Goal: Transaction & Acquisition: Purchase product/service

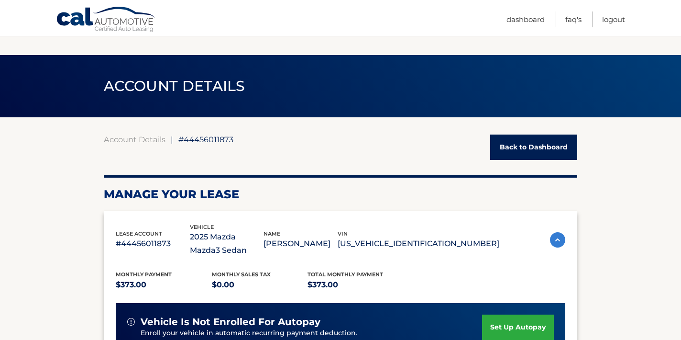
scroll to position [692, 0]
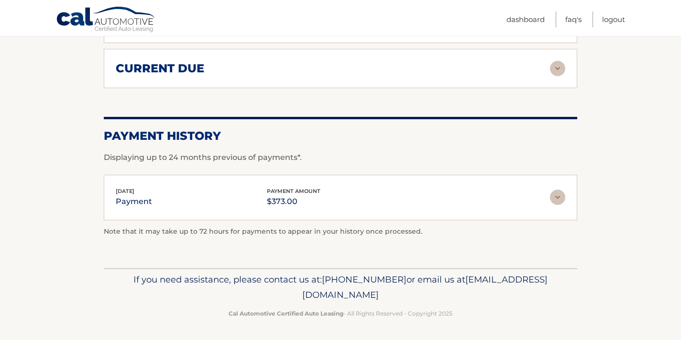
click at [434, 200] on div "Sep 02, 2025 payment payment amount $373.00" at bounding box center [333, 198] width 434 height 22
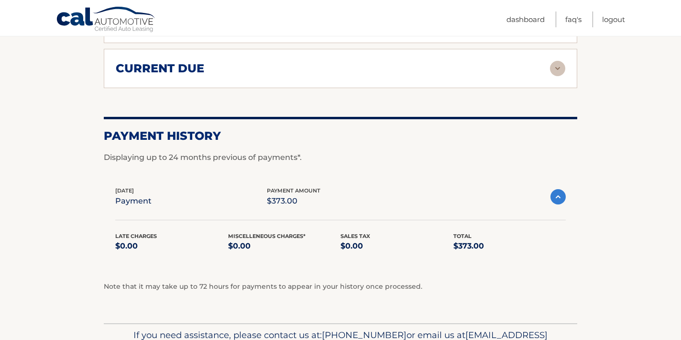
click at [434, 200] on div "Sep 02, 2025 payment payment amount $373.00" at bounding box center [332, 197] width 435 height 22
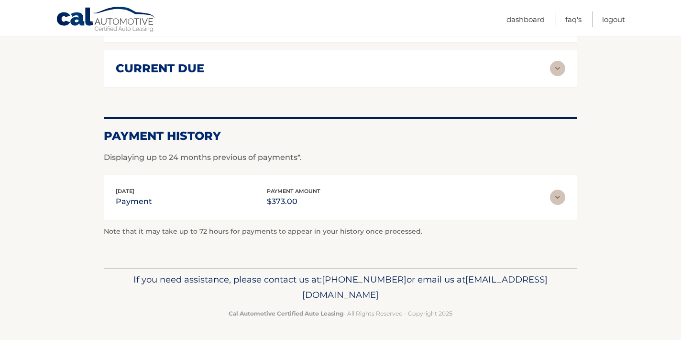
click at [351, 206] on div "Sep 02, 2025 payment payment amount $373.00" at bounding box center [333, 198] width 434 height 22
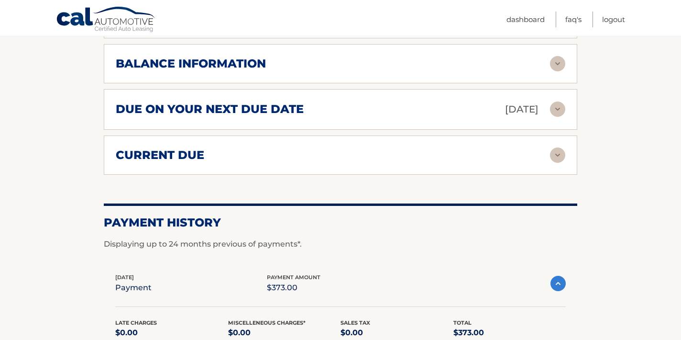
scroll to position [606, 0]
click at [555, 150] on img at bounding box center [557, 154] width 15 height 15
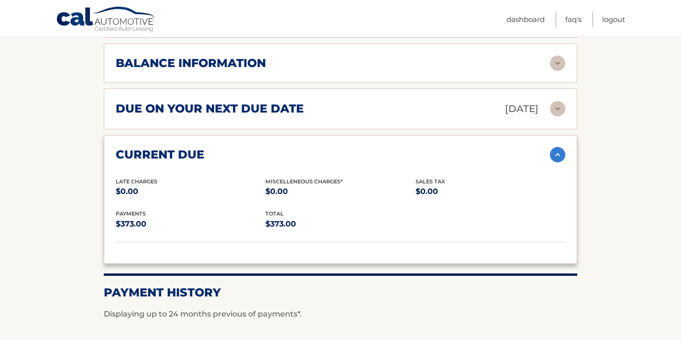
click at [540, 154] on div "current due" at bounding box center [333, 154] width 434 height 14
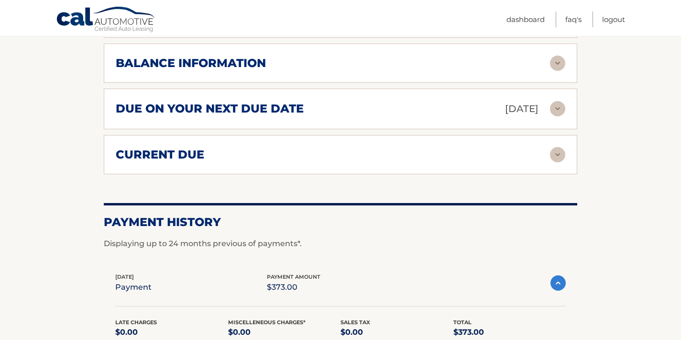
click at [446, 114] on div "due on your next due date Nov 02, 2025" at bounding box center [333, 108] width 434 height 17
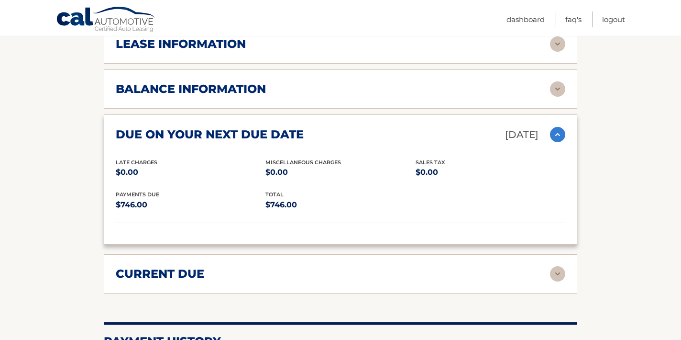
scroll to position [583, 0]
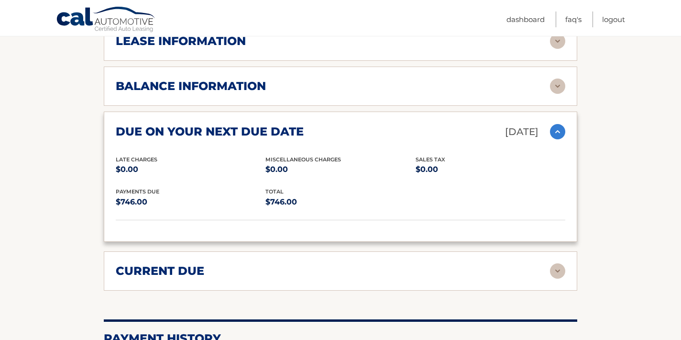
click at [422, 129] on div "due on your next due date Nov 02, 2025" at bounding box center [333, 131] width 434 height 17
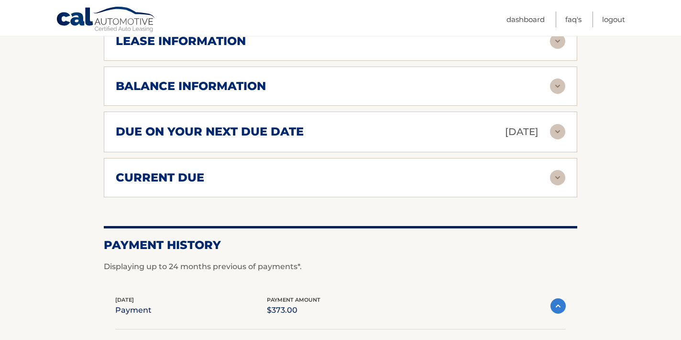
click at [422, 129] on div "due on your next due date Nov 02, 2025" at bounding box center [333, 131] width 434 height 17
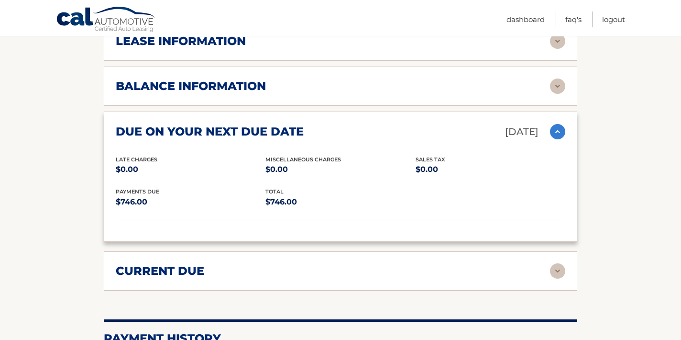
click at [483, 96] on div "balance information Payments Received 1 Payments Remaining 38 Next Payment will…" at bounding box center [341, 86] width 474 height 39
click at [454, 140] on div "due on your next due date Nov 02, 2025 Late Charges $0.00 Miscellaneous Charges…" at bounding box center [341, 176] width 474 height 130
click at [431, 130] on div "due on your next due date Nov 02, 2025" at bounding box center [333, 131] width 434 height 17
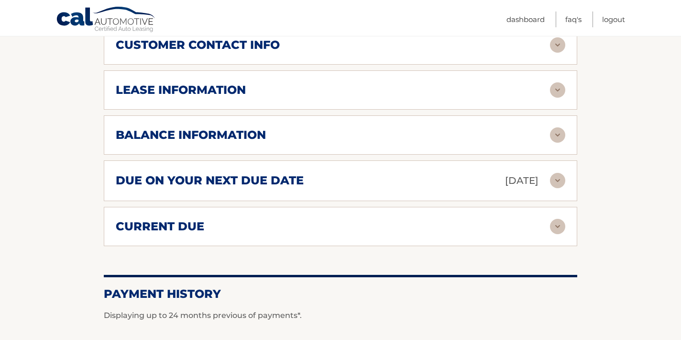
scroll to position [540, 0]
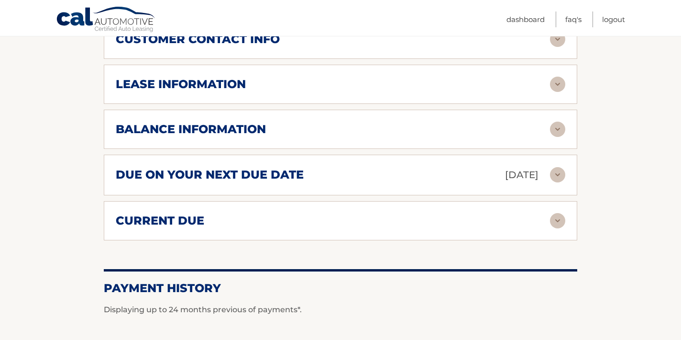
click at [417, 178] on div "due on your next due date Nov 02, 2025" at bounding box center [333, 175] width 434 height 17
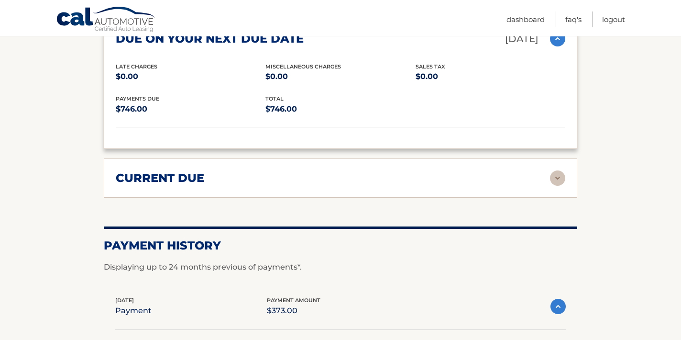
scroll to position [680, 0]
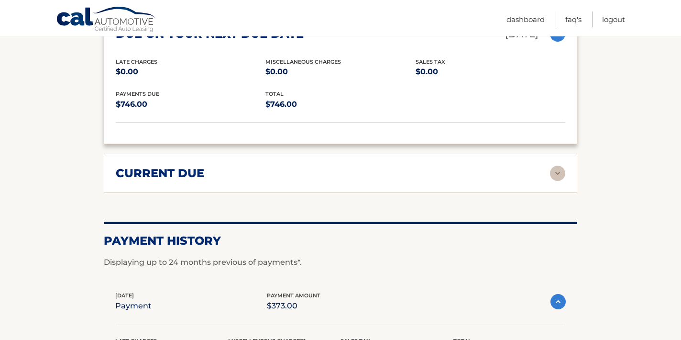
click at [438, 187] on div "current due Late Charges $0.00 Miscelleneous Charges* $0.00 Sales Tax $0.00 pay…" at bounding box center [341, 173] width 474 height 39
click at [433, 176] on div "current due" at bounding box center [333, 173] width 434 height 14
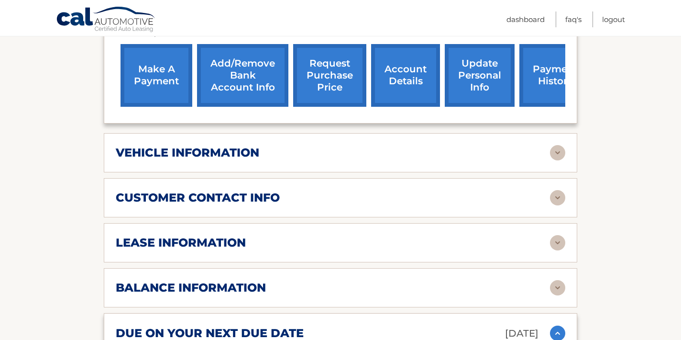
scroll to position [384, 0]
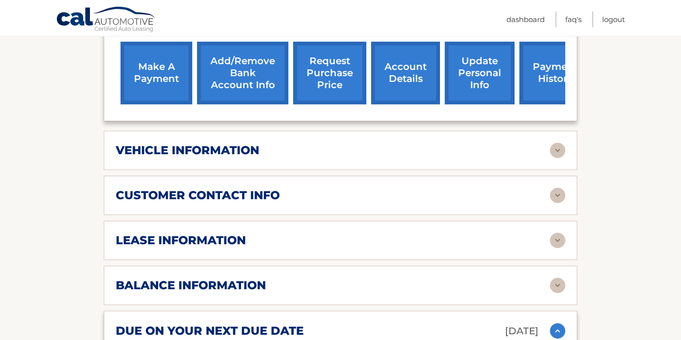
click at [173, 61] on link "make a payment" at bounding box center [157, 73] width 72 height 63
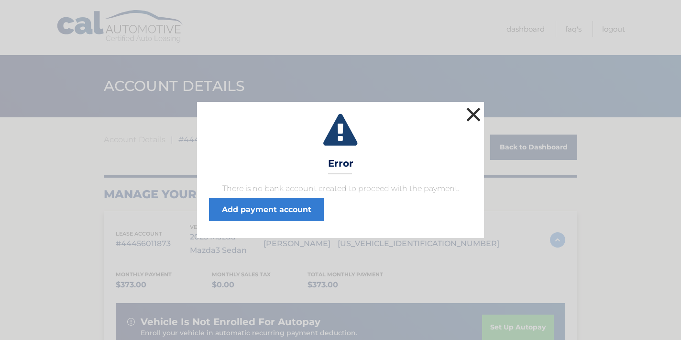
click at [481, 105] on button "×" at bounding box center [473, 114] width 19 height 19
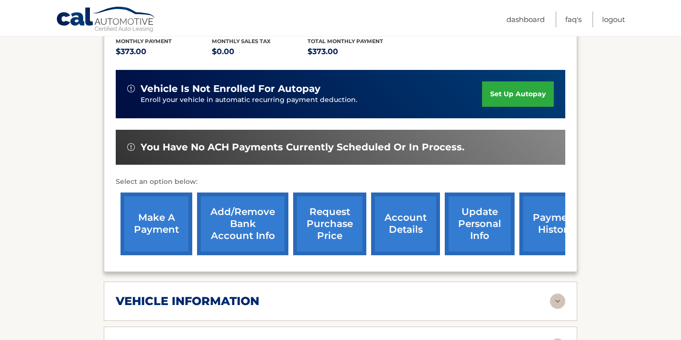
scroll to position [234, 0]
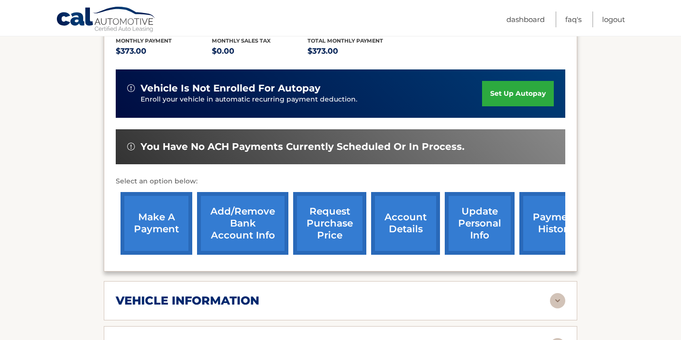
click at [247, 213] on link "Add/Remove bank account info" at bounding box center [242, 223] width 91 height 63
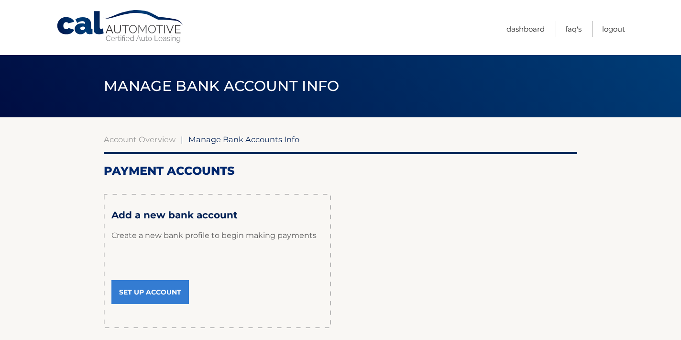
click at [134, 303] on link "Set Up Account" at bounding box center [150, 292] width 78 height 24
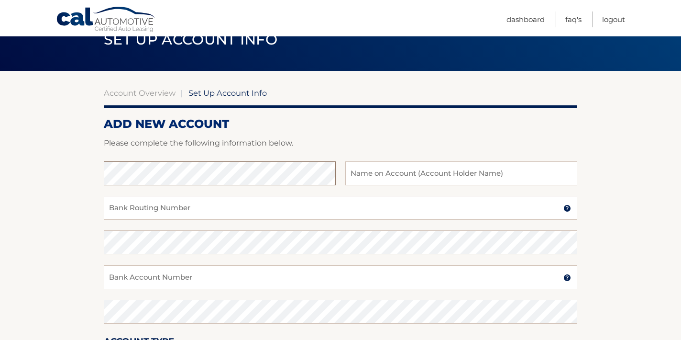
scroll to position [63, 0]
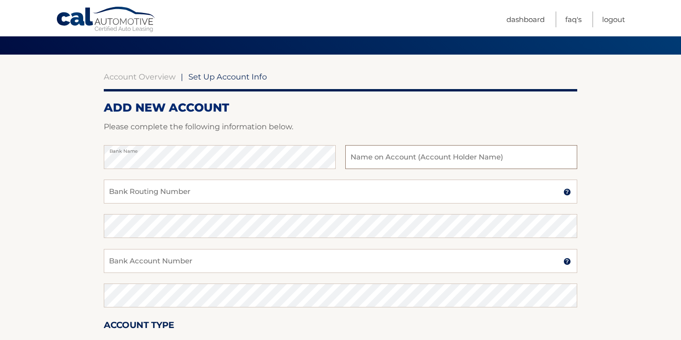
click at [397, 158] on input "text" at bounding box center [461, 157] width 232 height 24
type input "Cristina Beskrownyj"
click at [209, 194] on input "Bank Routing Number" at bounding box center [341, 191] width 474 height 24
type input "021000322"
click at [144, 260] on input "Bank Account Number" at bounding box center [341, 261] width 474 height 24
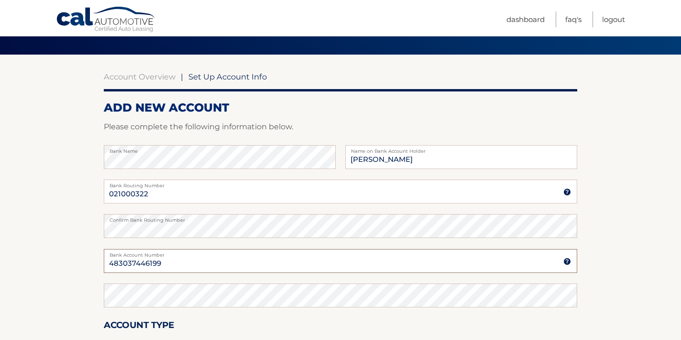
type input "483037446199"
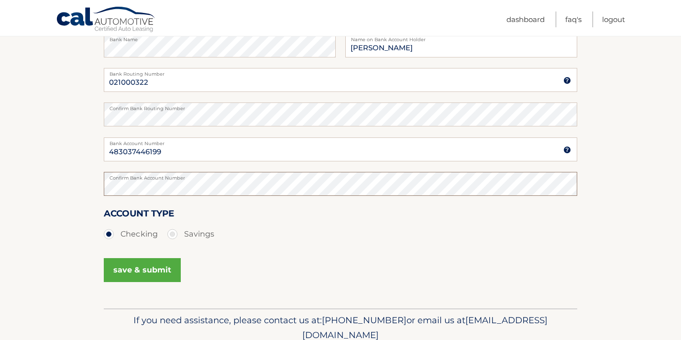
scroll to position [191, 0]
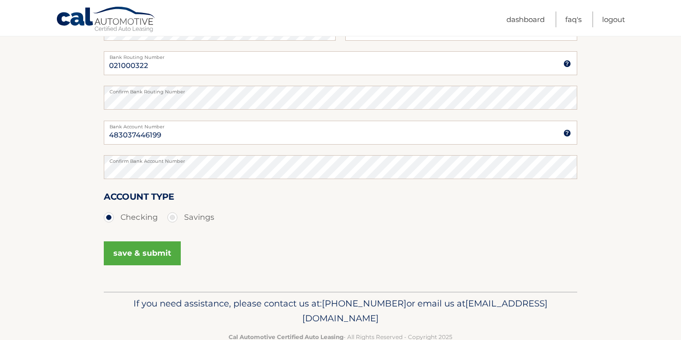
click at [143, 253] on button "save & submit" at bounding box center [142, 253] width 77 height 24
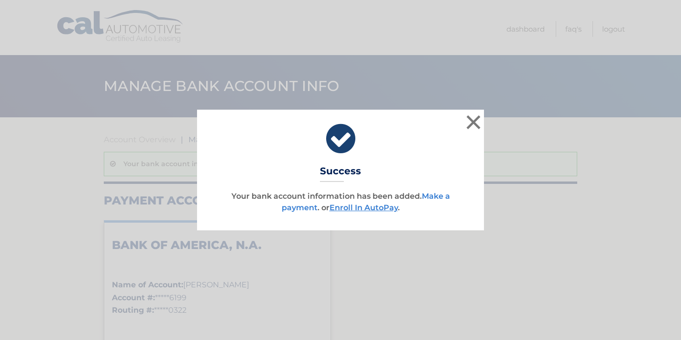
click at [444, 196] on link "Make a payment" at bounding box center [366, 201] width 168 height 21
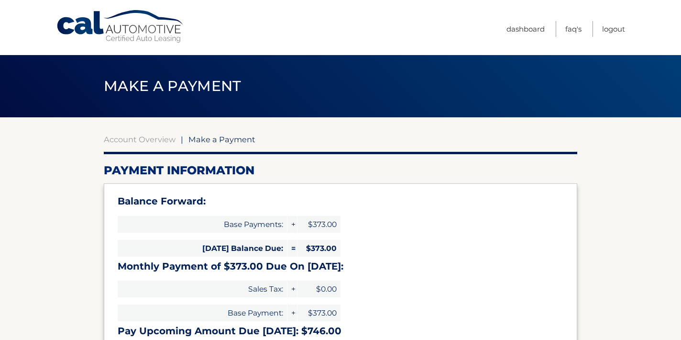
select select "YmVlYWJlNjMtZWFiMi00Yjk0LTlkN2YtYzBkNDJmZDU4Yzhj"
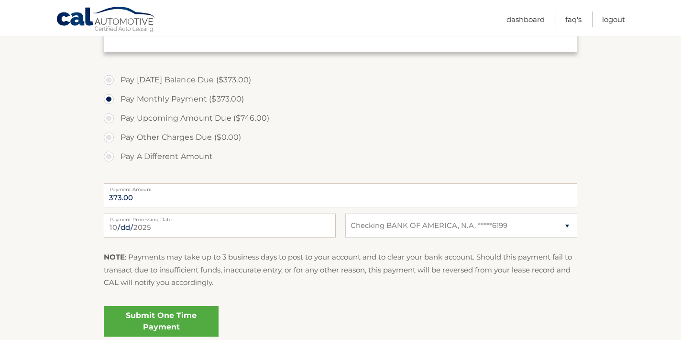
scroll to position [303, 0]
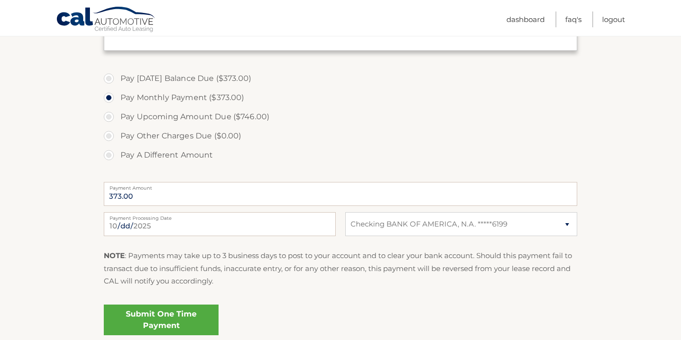
click at [192, 314] on link "Submit One Time Payment" at bounding box center [161, 319] width 115 height 31
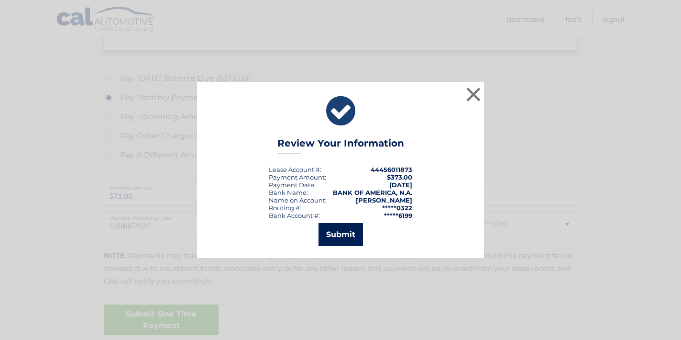
click at [356, 232] on button "Submit" at bounding box center [341, 234] width 45 height 23
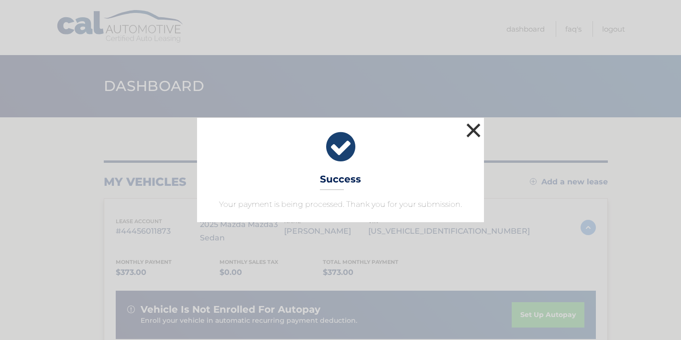
click at [479, 134] on button "×" at bounding box center [473, 130] width 19 height 19
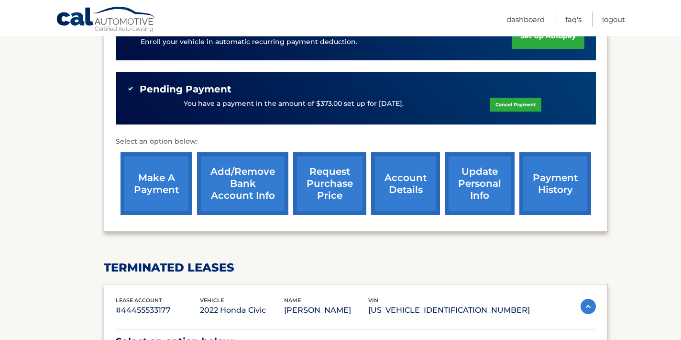
scroll to position [278, 0]
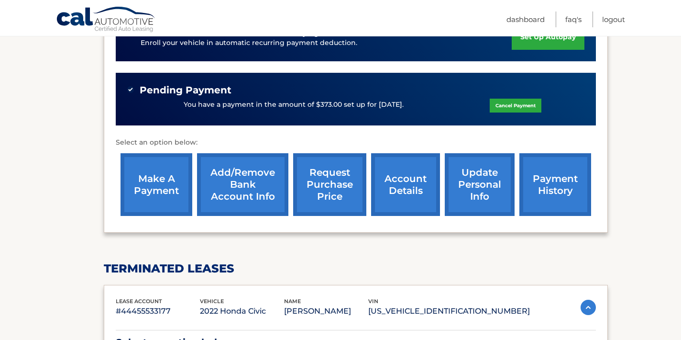
click at [384, 187] on link "account details" at bounding box center [405, 184] width 69 height 63
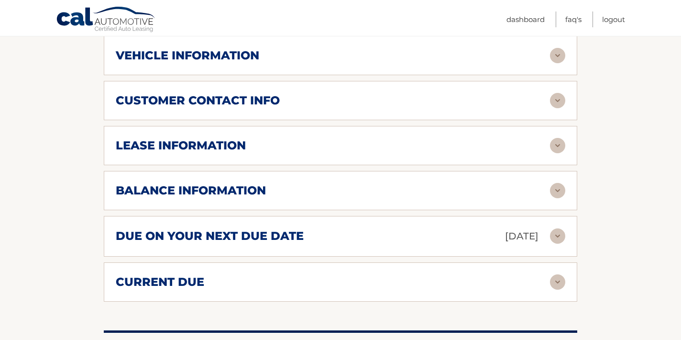
scroll to position [503, 0]
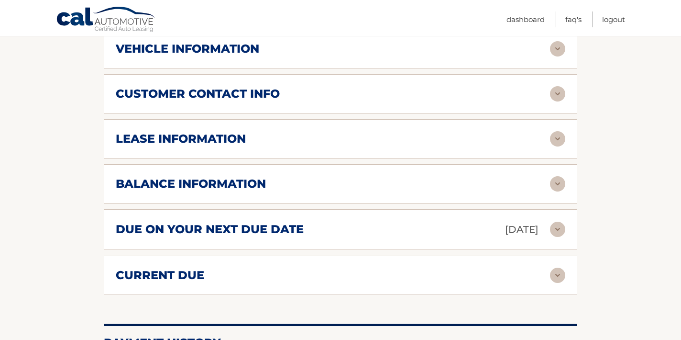
click at [375, 191] on div "balance information Payments Received 1 Payments Remaining 38 Next Payment will…" at bounding box center [341, 183] width 474 height 39
click at [384, 227] on div "due on your next due date [DATE]" at bounding box center [333, 229] width 434 height 17
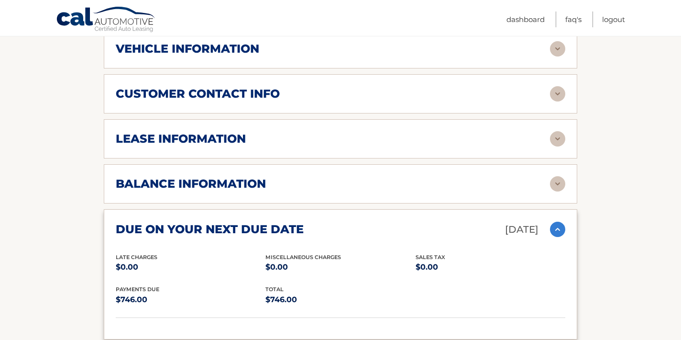
click at [383, 226] on div "due on your next due date [DATE]" at bounding box center [333, 229] width 434 height 17
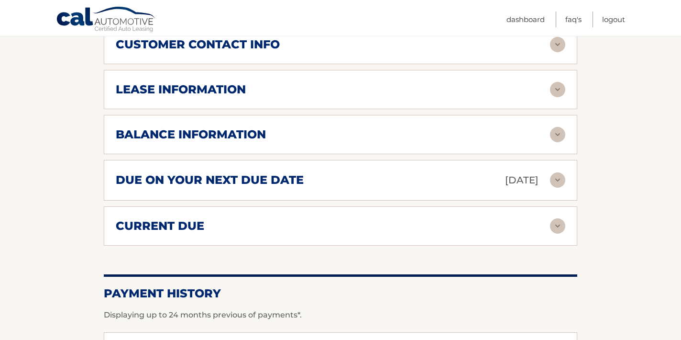
scroll to position [558, 0]
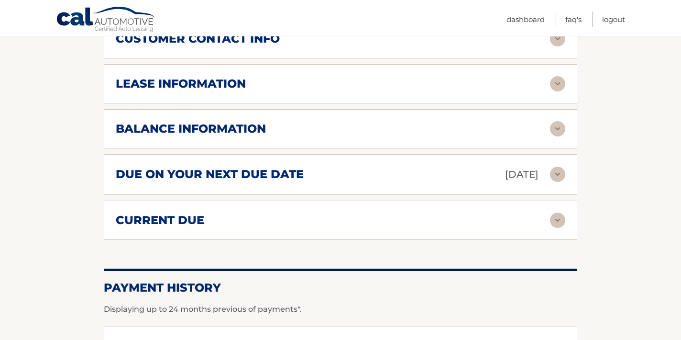
click at [383, 220] on div "current due" at bounding box center [333, 220] width 434 height 14
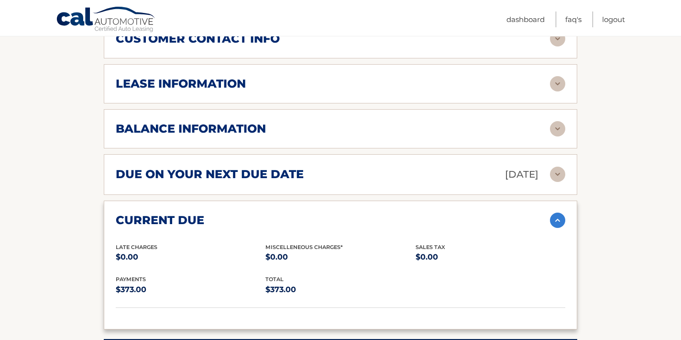
click at [388, 217] on div "current due" at bounding box center [333, 220] width 434 height 14
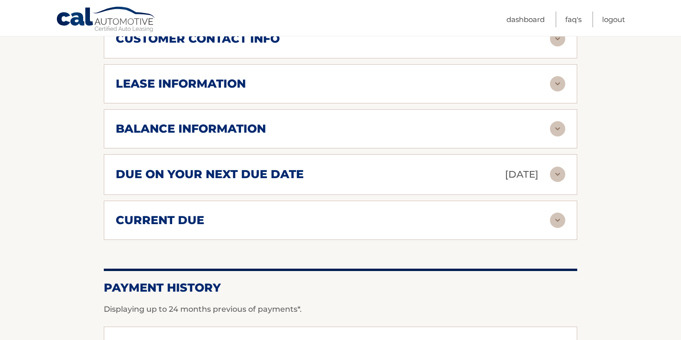
click at [375, 222] on div "current due" at bounding box center [333, 220] width 434 height 14
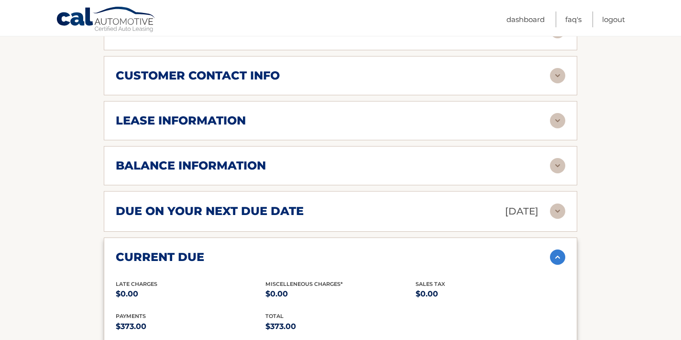
scroll to position [522, 0]
click at [376, 221] on div "due on your next due date [DATE] Late Charges $0.00 Miscellaneous Charges $0.00…" at bounding box center [341, 210] width 474 height 41
click at [445, 200] on div "due on your next due date [DATE] Late Charges $0.00 Miscellaneous Charges $0.00…" at bounding box center [341, 210] width 474 height 41
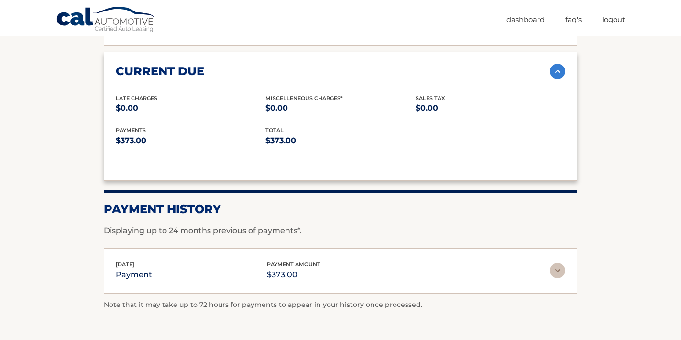
scroll to position [709, 0]
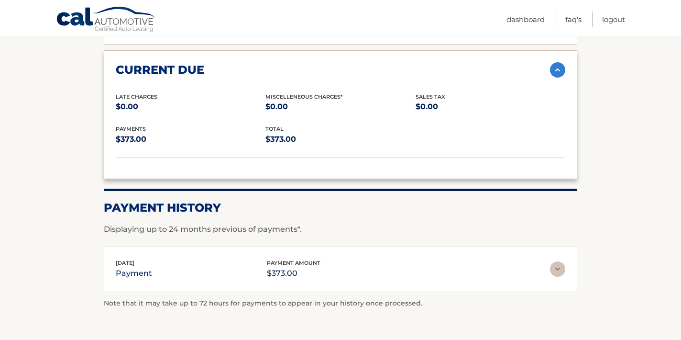
click at [551, 271] on img at bounding box center [557, 268] width 15 height 15
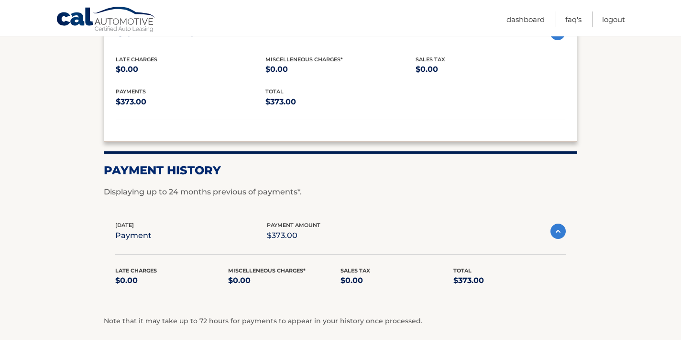
scroll to position [749, 0]
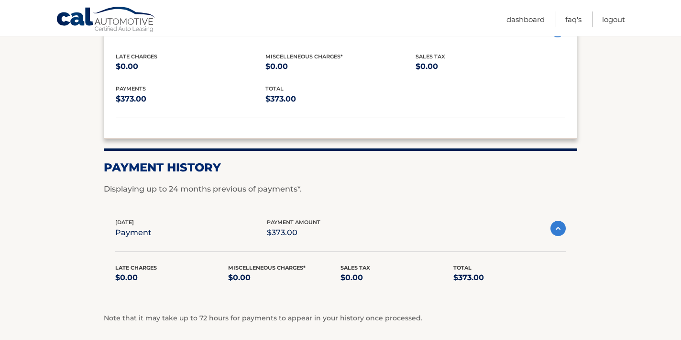
click at [556, 230] on img at bounding box center [558, 228] width 15 height 15
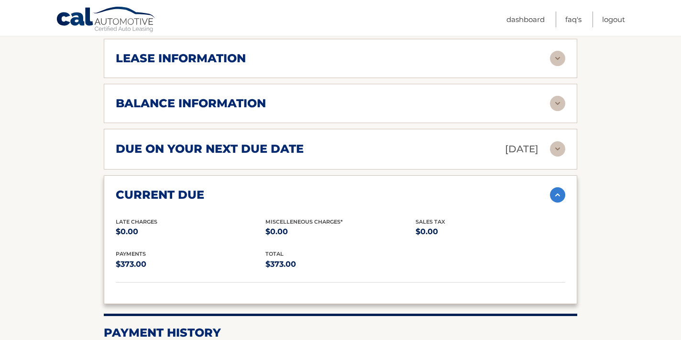
scroll to position [582, 0]
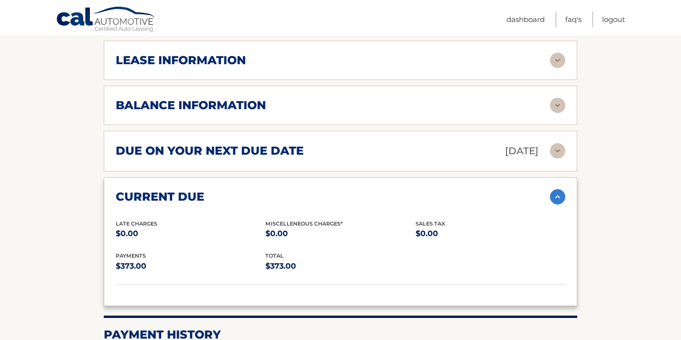
click at [467, 156] on div "due on your next due date [DATE]" at bounding box center [333, 151] width 434 height 17
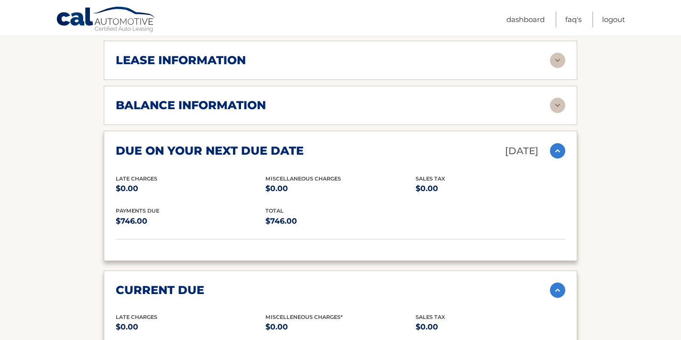
click at [467, 156] on div "due on your next due date [DATE]" at bounding box center [333, 151] width 434 height 17
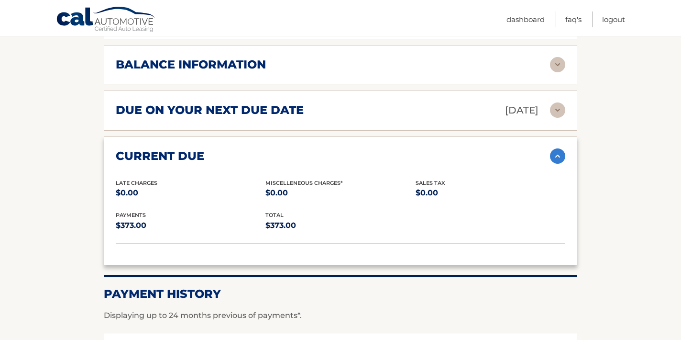
scroll to position [614, 0]
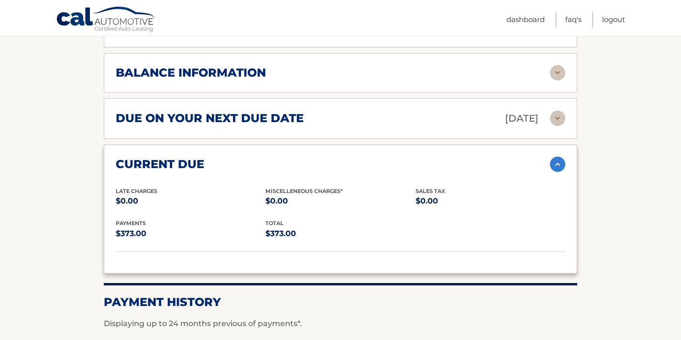
click at [452, 118] on div "due on your next due date [DATE]" at bounding box center [333, 118] width 434 height 17
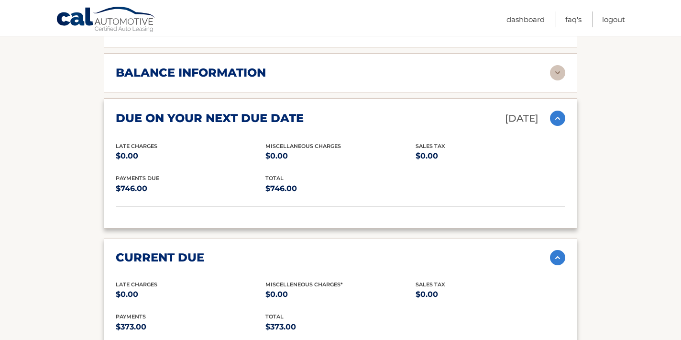
click at [449, 115] on div "due on your next due date [DATE]" at bounding box center [333, 118] width 434 height 17
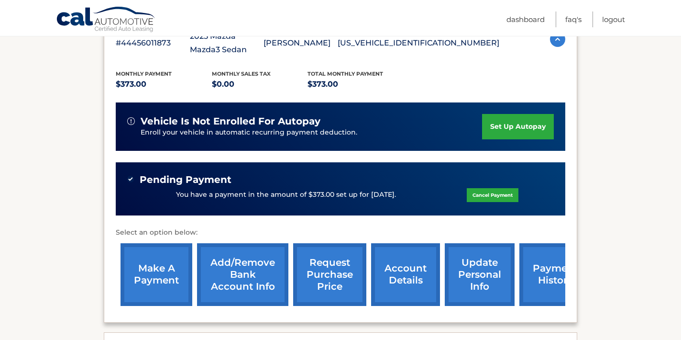
scroll to position [0, 0]
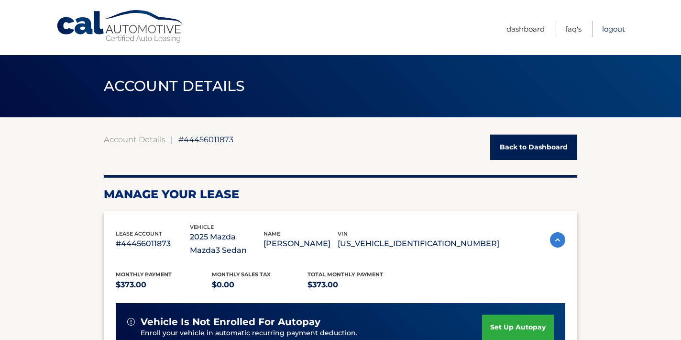
click at [610, 29] on link "Logout" at bounding box center [613, 29] width 23 height 16
